Goal: Find specific page/section: Find specific page/section

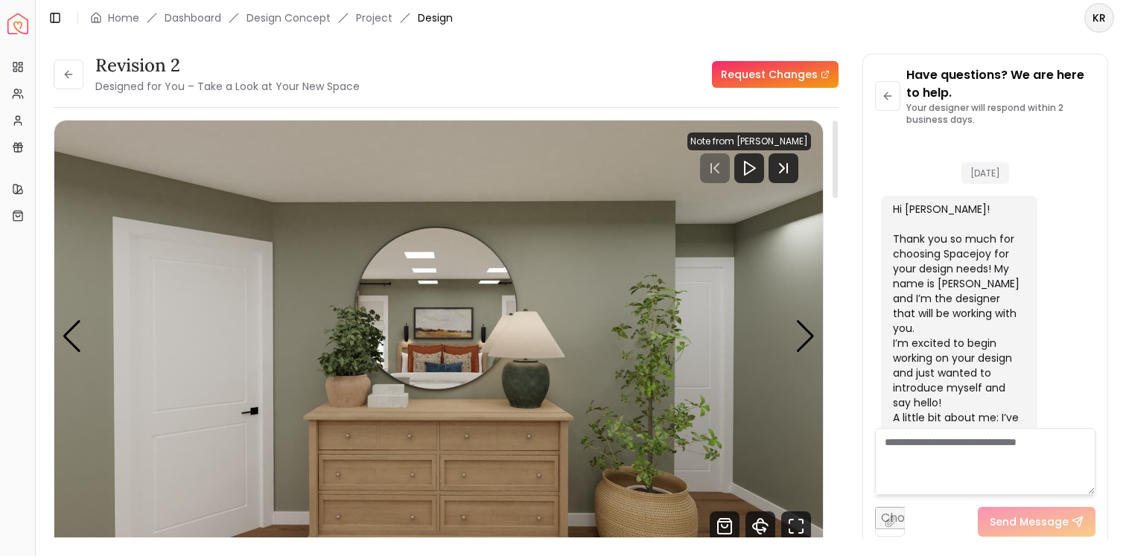
scroll to position [4323, 0]
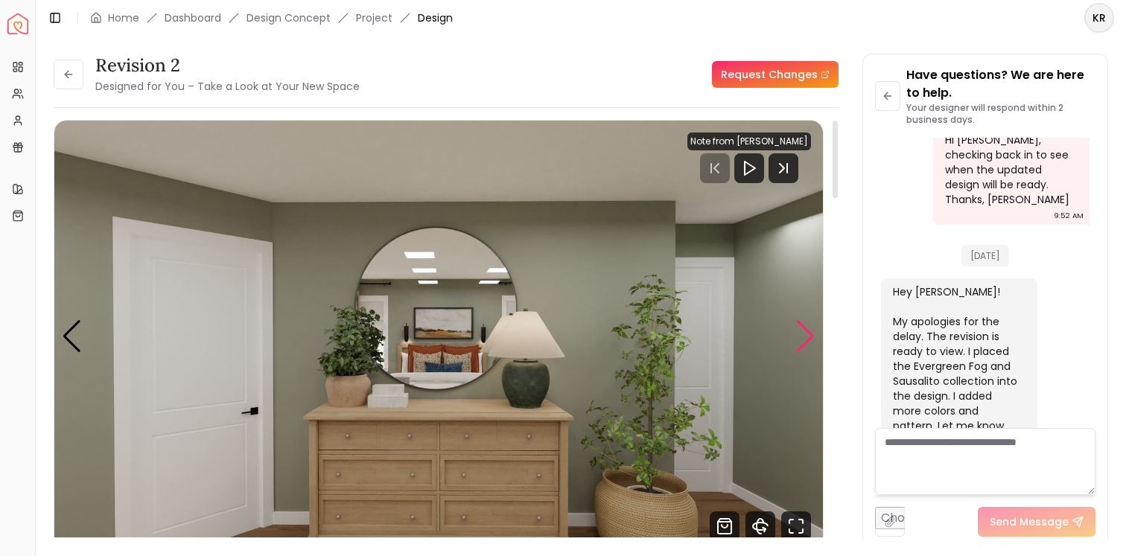
click at [811, 335] on div "Next slide" at bounding box center [806, 336] width 20 height 33
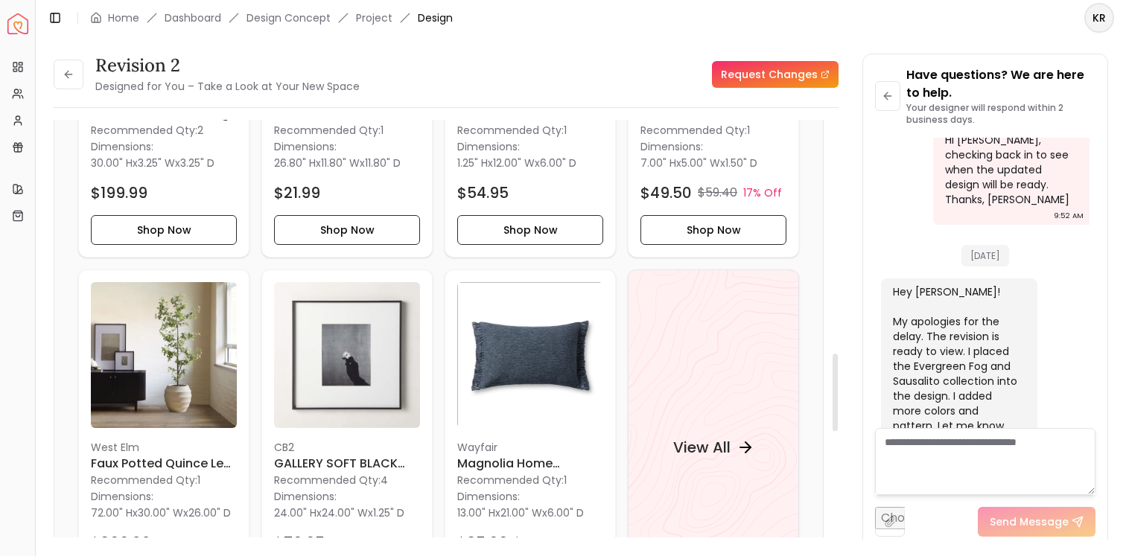
scroll to position [1260, 0]
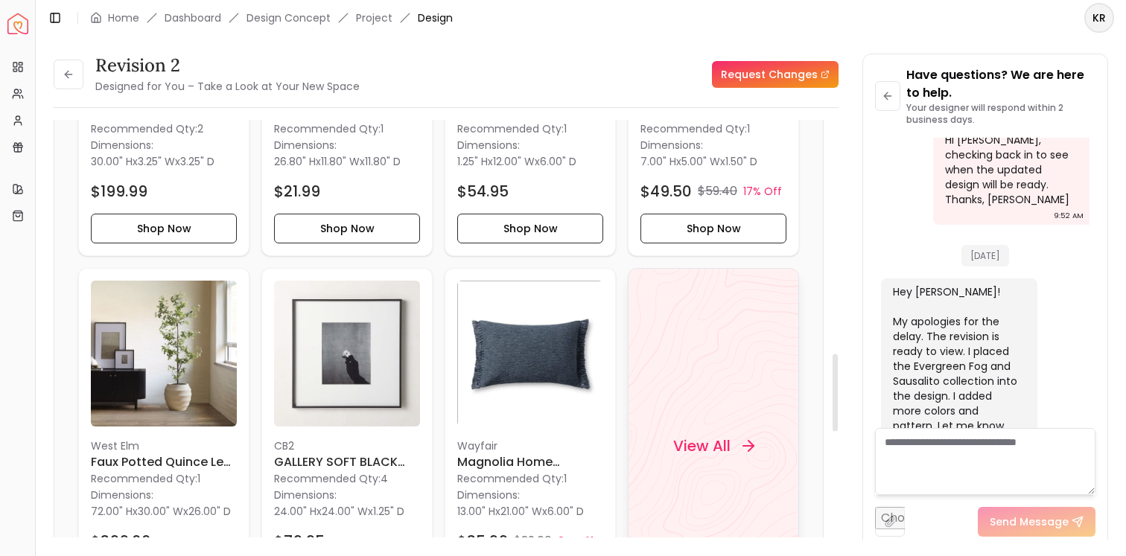
click at [725, 469] on div "View All" at bounding box center [714, 446] width 117 height 45
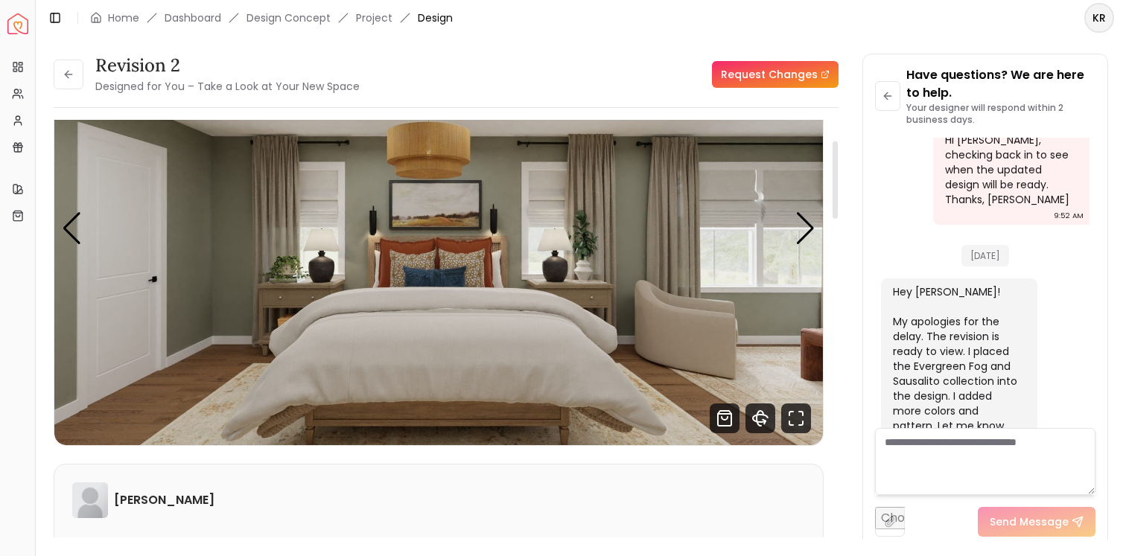
scroll to position [114, 0]
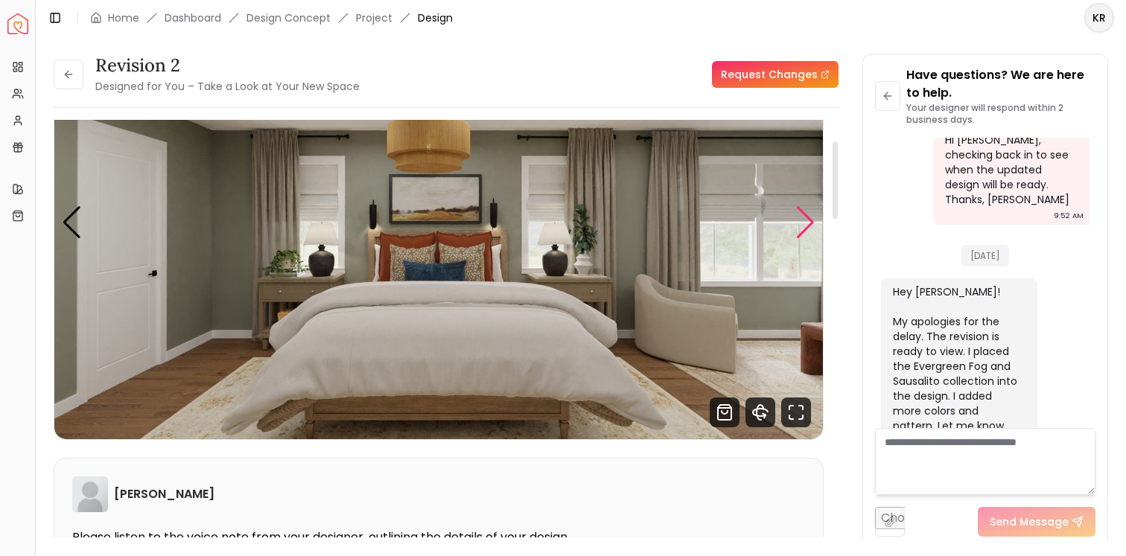
click at [808, 213] on div "Next slide" at bounding box center [806, 222] width 20 height 33
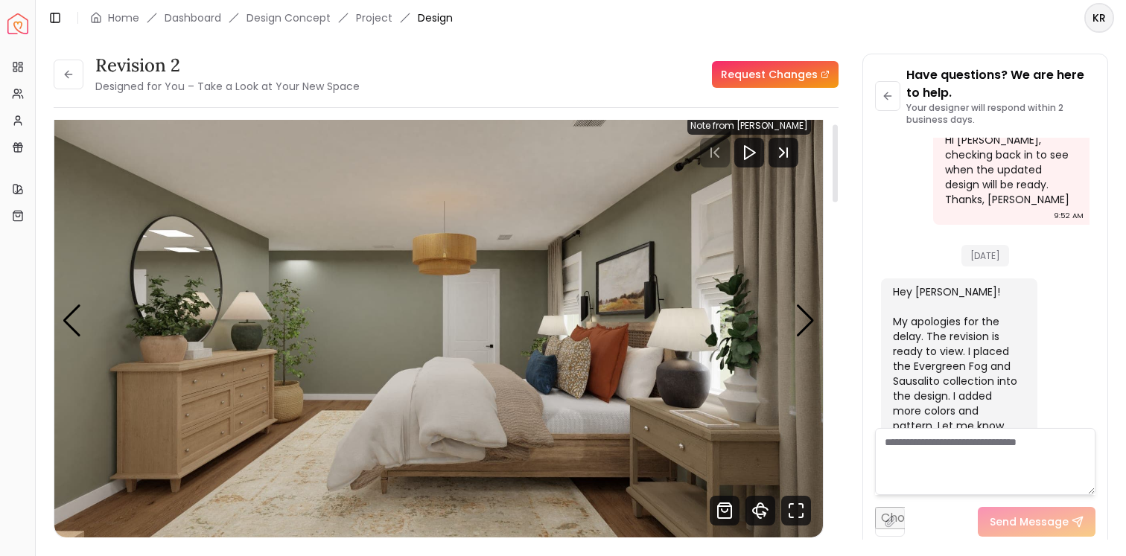
scroll to position [0, 0]
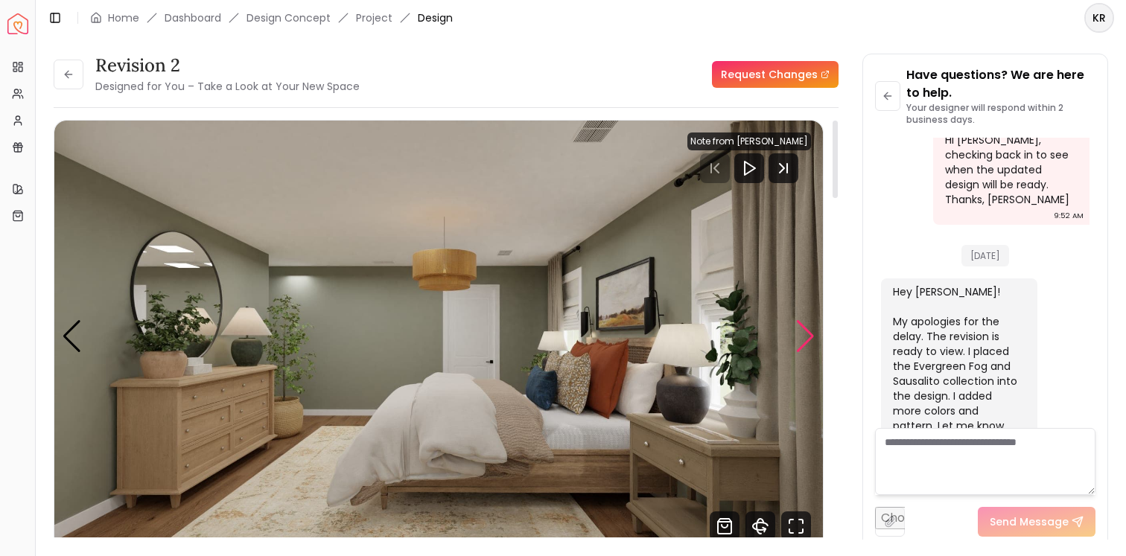
click at [805, 332] on div "Next slide" at bounding box center [806, 336] width 20 height 33
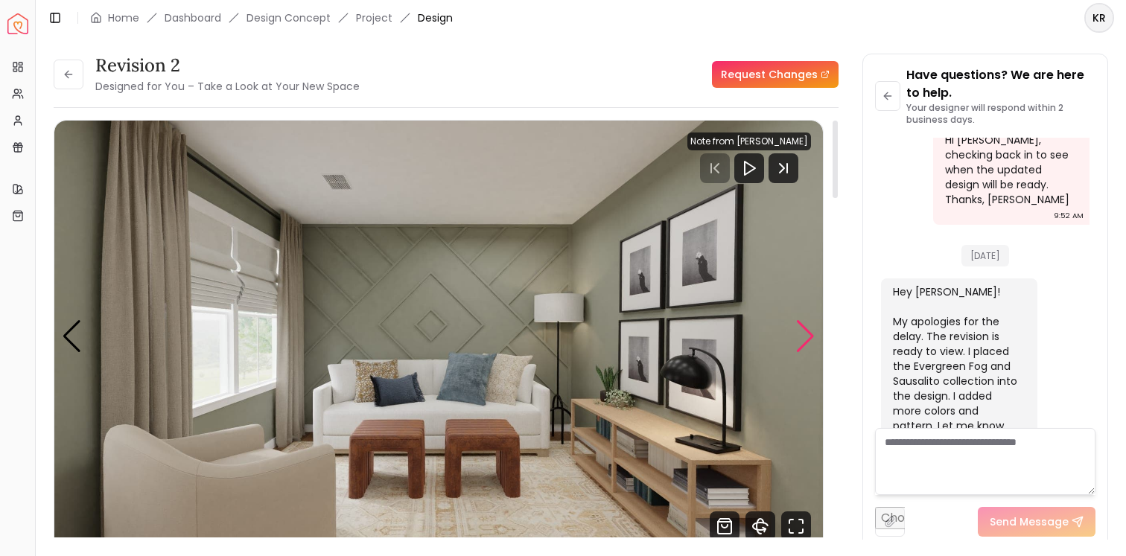
click at [805, 332] on div "Next slide" at bounding box center [806, 336] width 20 height 33
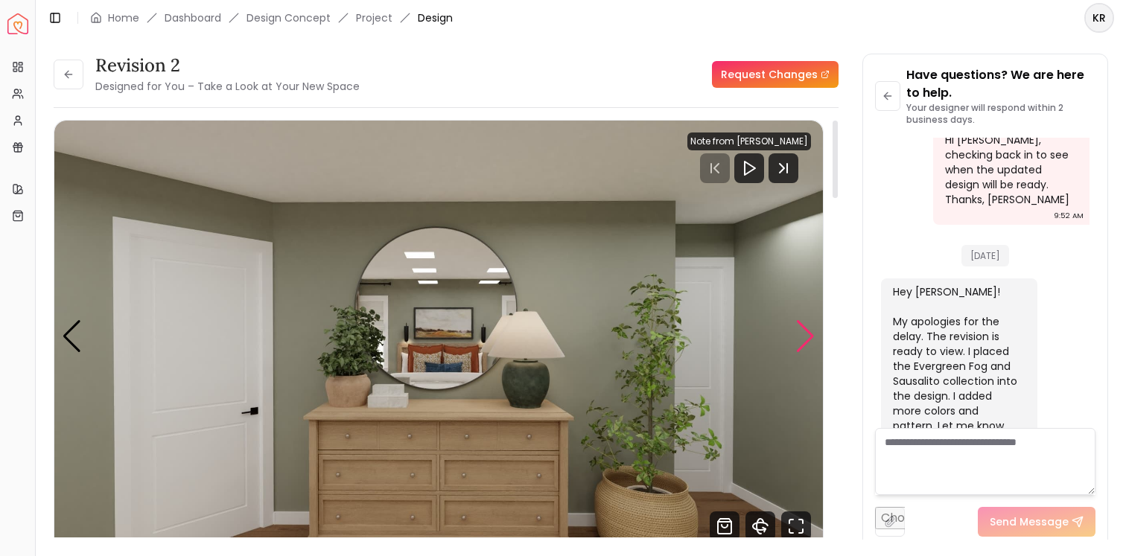
click at [805, 332] on div "Next slide" at bounding box center [806, 336] width 20 height 33
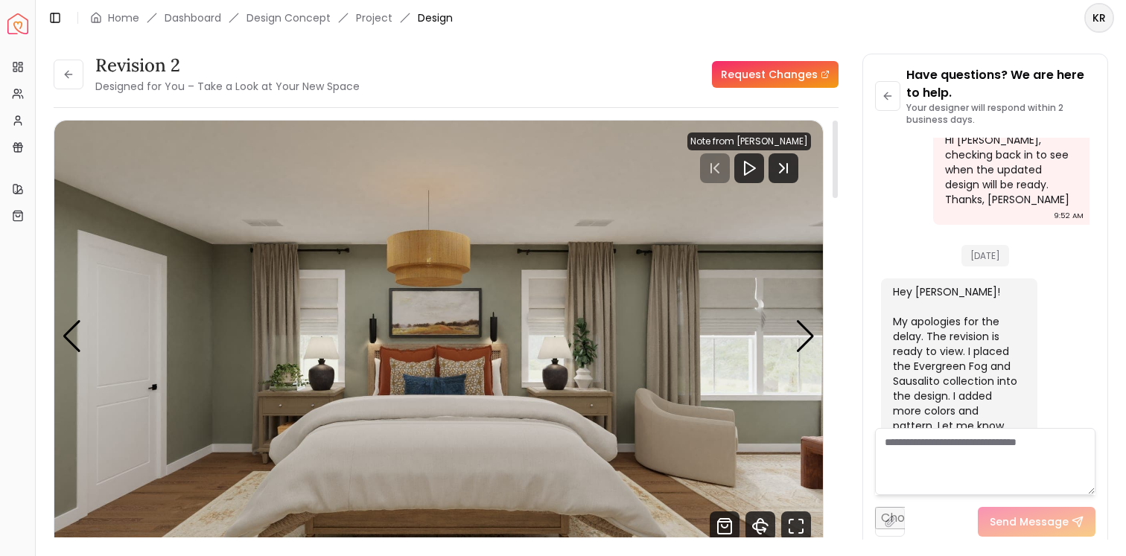
click at [82, 334] on img "1 / 4" at bounding box center [438, 337] width 769 height 433
click at [72, 334] on div "Previous slide" at bounding box center [72, 336] width 20 height 33
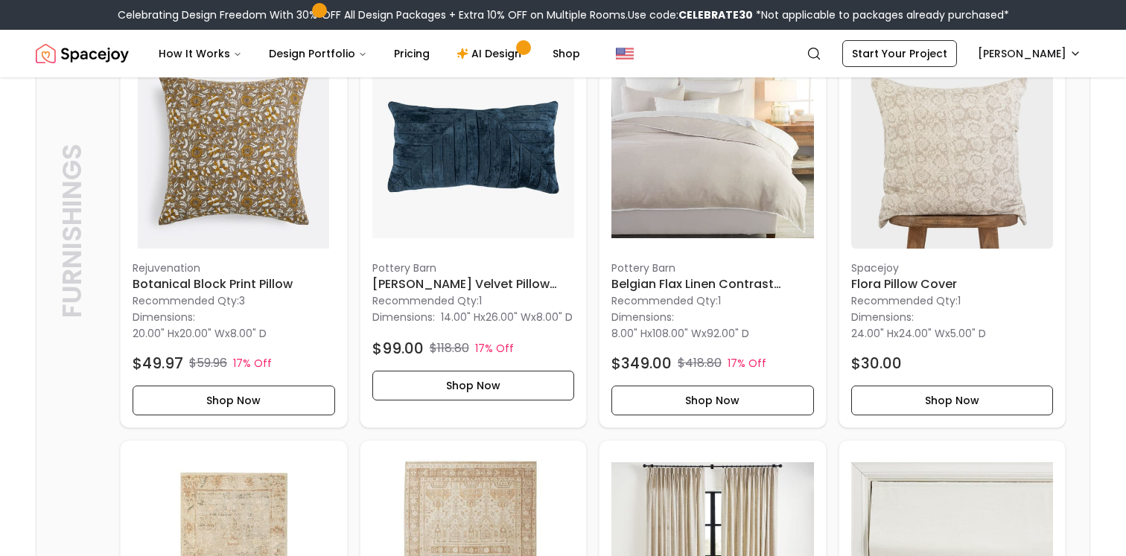
scroll to position [3792, 0]
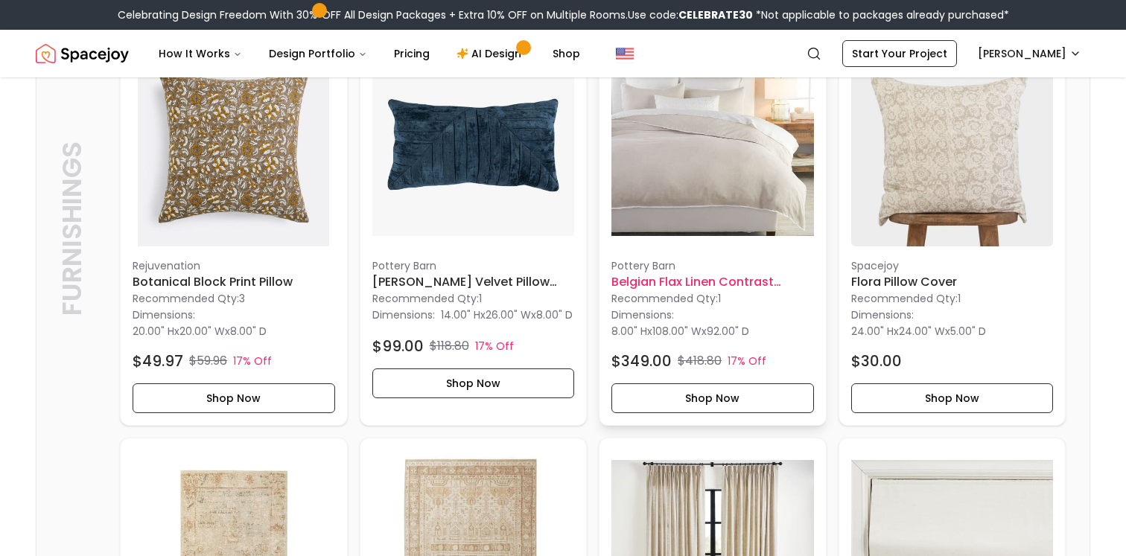
click at [708, 291] on h6 "Belgian Flax Linen Contrast Flange Duvet Cover King" at bounding box center [713, 282] width 203 height 18
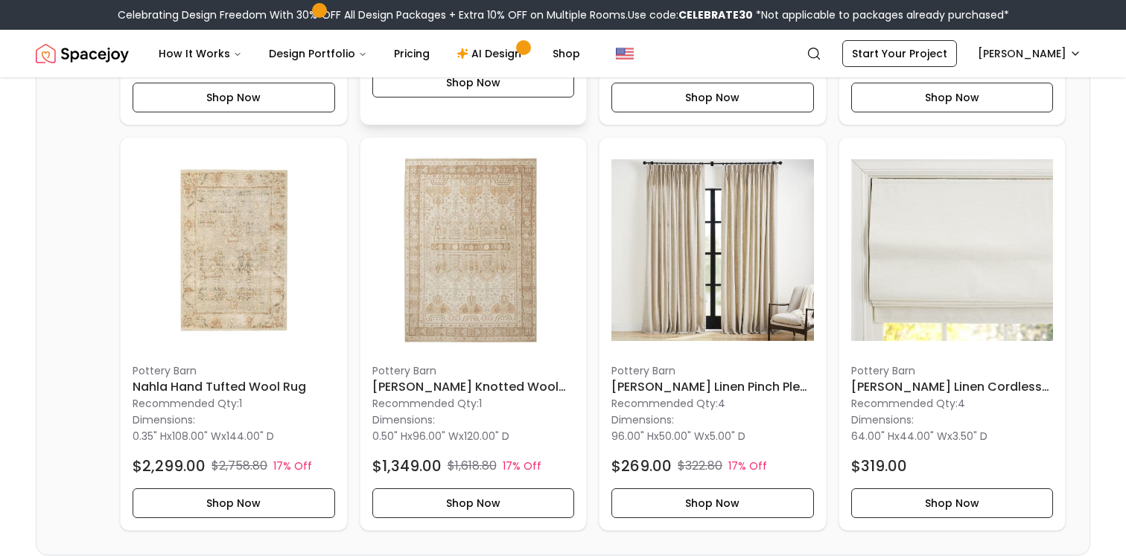
scroll to position [4098, 0]
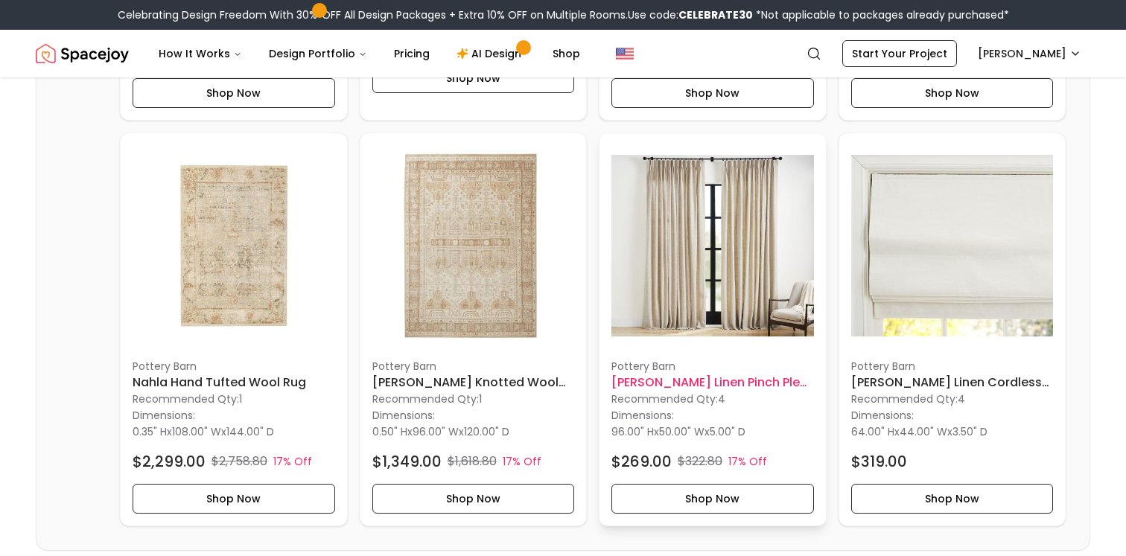
click at [693, 311] on img at bounding box center [713, 246] width 203 height 203
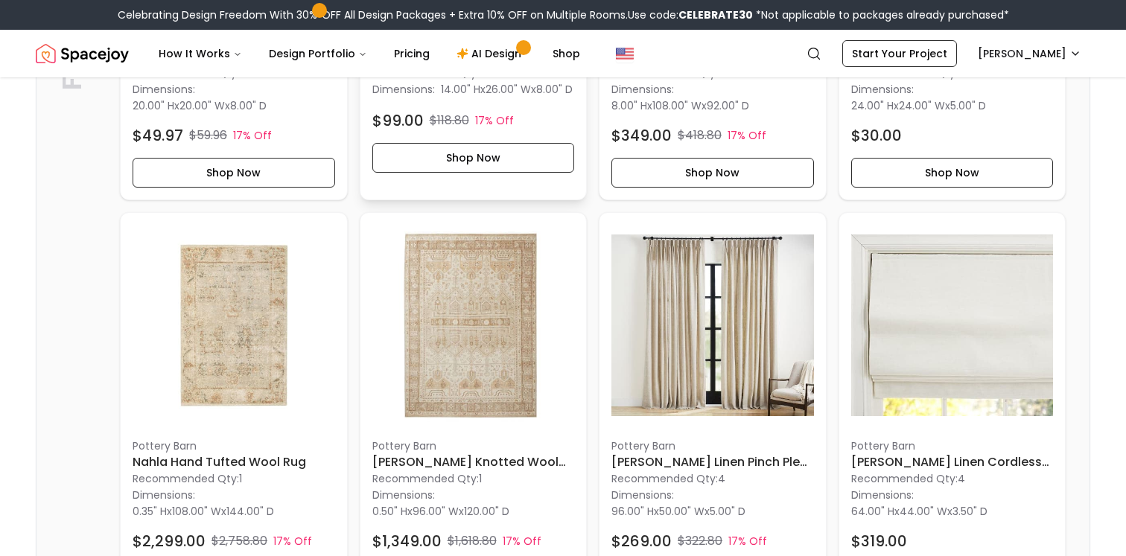
scroll to position [4017, 0]
